Goal: Task Accomplishment & Management: Use online tool/utility

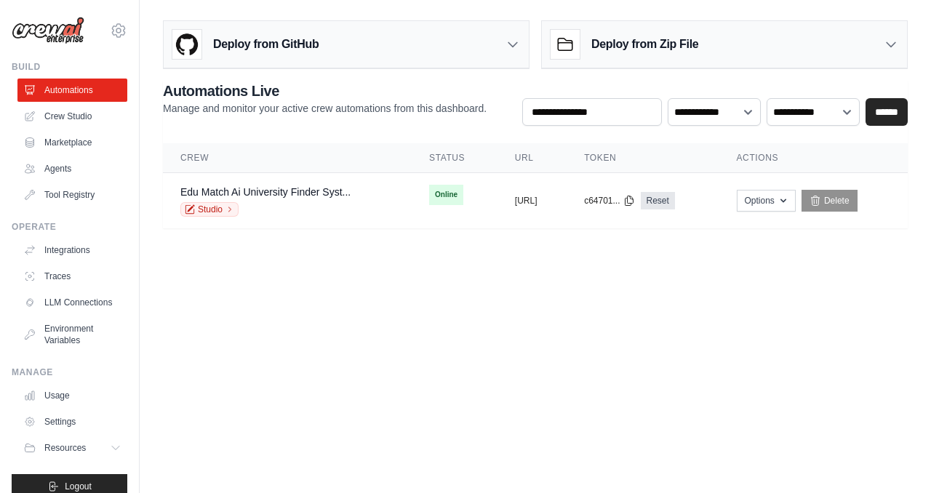
click at [616, 324] on body "[EMAIL_ADDRESS][DOMAIN_NAME] Settings Build Automations Crew Studio" at bounding box center [465, 246] width 931 height 493
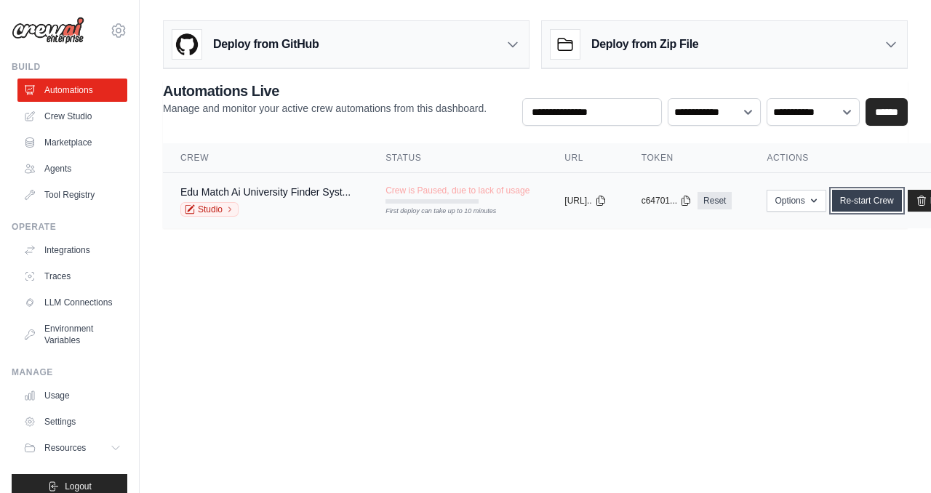
click at [895, 199] on link "Re-start Crew" at bounding box center [867, 201] width 70 height 22
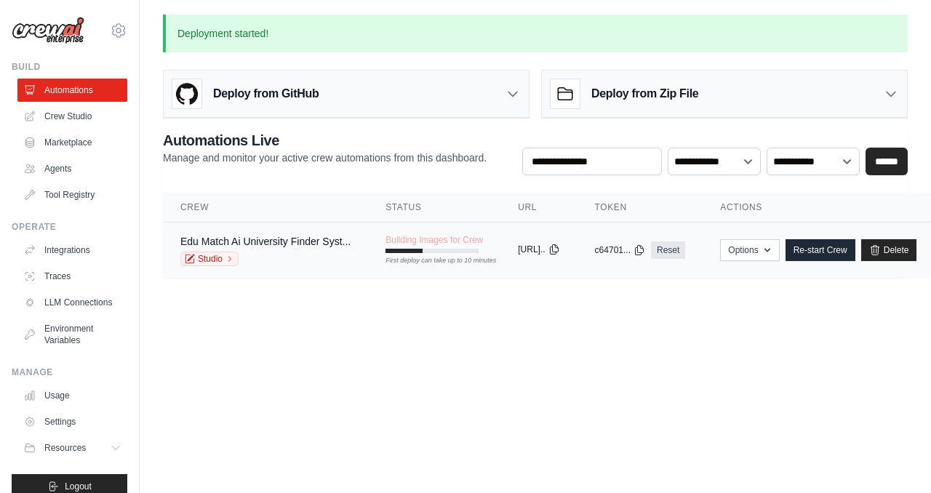
click at [559, 251] on button "https://edumatch..." at bounding box center [538, 250] width 41 height 12
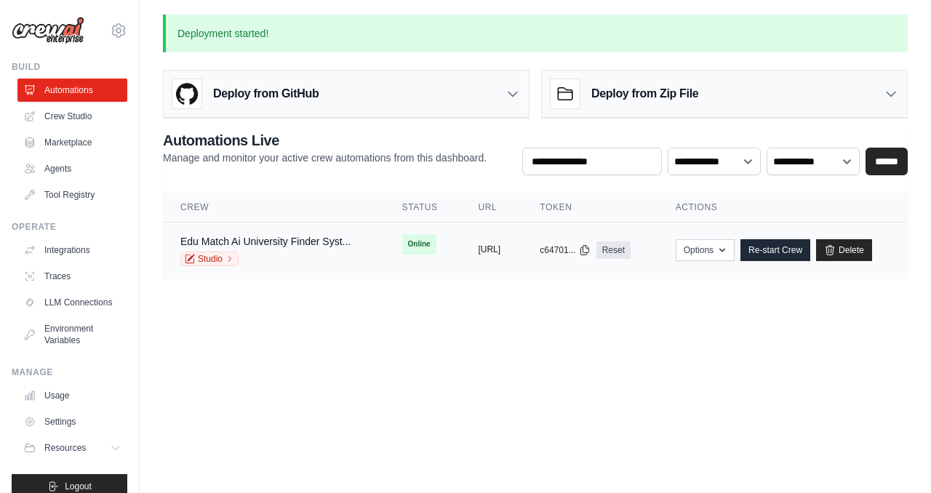
click at [500, 248] on button "[URL]" at bounding box center [489, 250] width 23 height 12
